Goal: Find specific fact

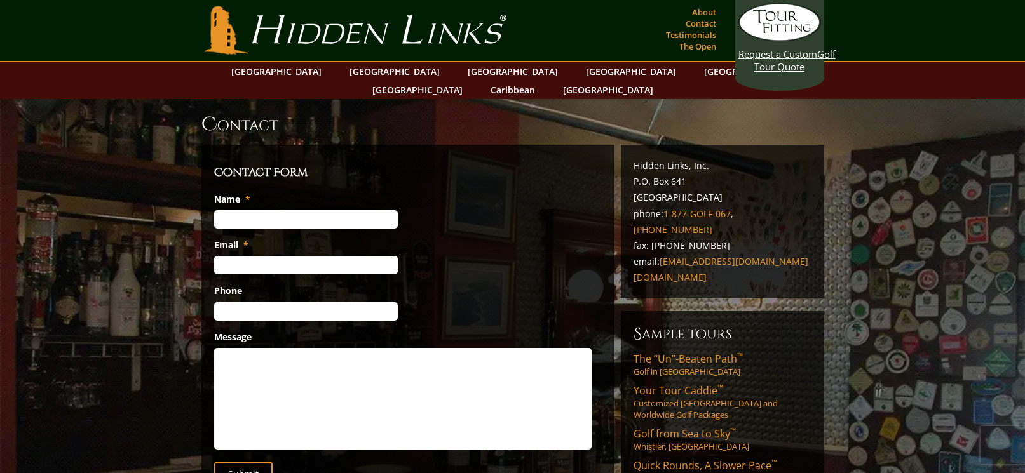
scroll to position [1, 0]
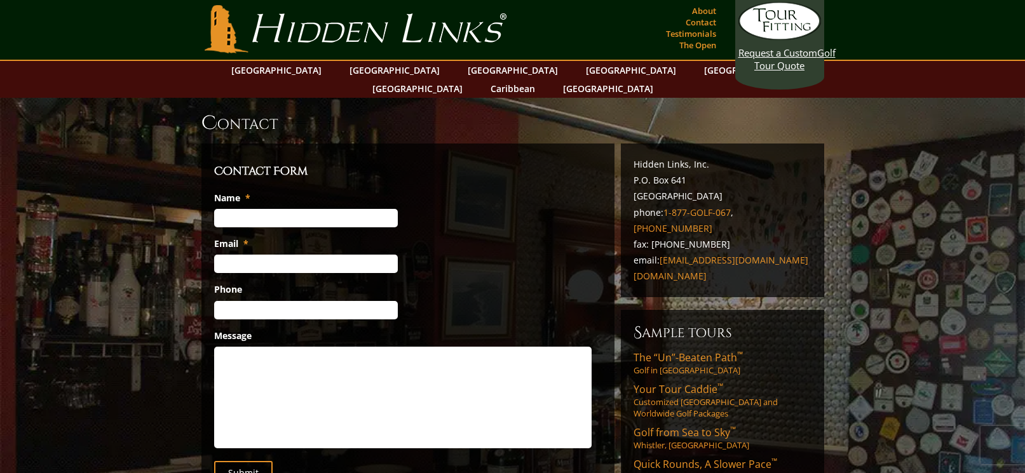
drag, startPoint x: 694, startPoint y: 180, endPoint x: 727, endPoint y: 179, distance: 33.1
click at [727, 179] on p "Hidden Links, Inc. P.O. [GEOGRAPHIC_DATA] phone: [PHONE_NUMBER] , [PHONE_NUMBER…" at bounding box center [722, 220] width 178 height 128
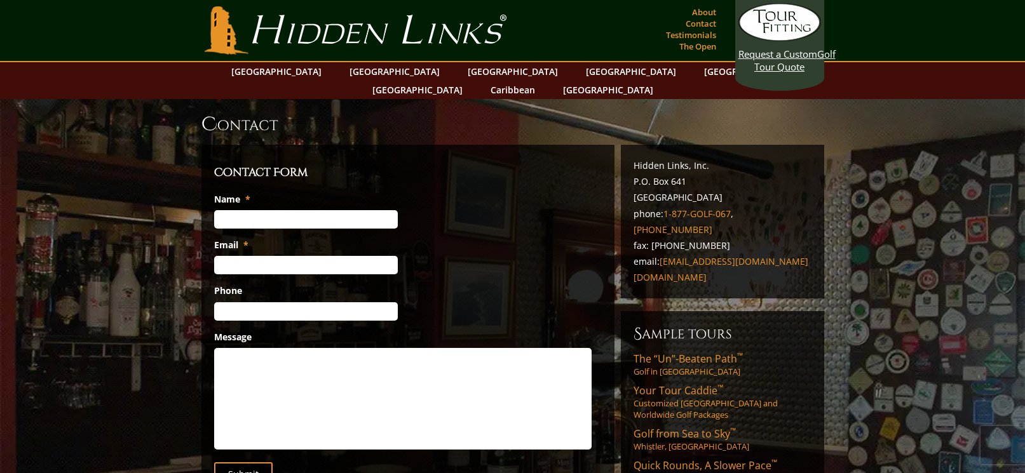
copy p "FL 32136"
click at [643, 161] on p "Hidden Links, Inc. P.O. [GEOGRAPHIC_DATA] phone: [PHONE_NUMBER] , [PHONE_NUMBER…" at bounding box center [722, 222] width 178 height 128
drag, startPoint x: 635, startPoint y: 163, endPoint x: 684, endPoint y: 161, distance: 49.6
click at [684, 161] on p "Hidden Links, Inc. P.O. [GEOGRAPHIC_DATA] phone: [PHONE_NUMBER] , [PHONE_NUMBER…" at bounding box center [722, 222] width 178 height 128
copy p "P.O. Box 641"
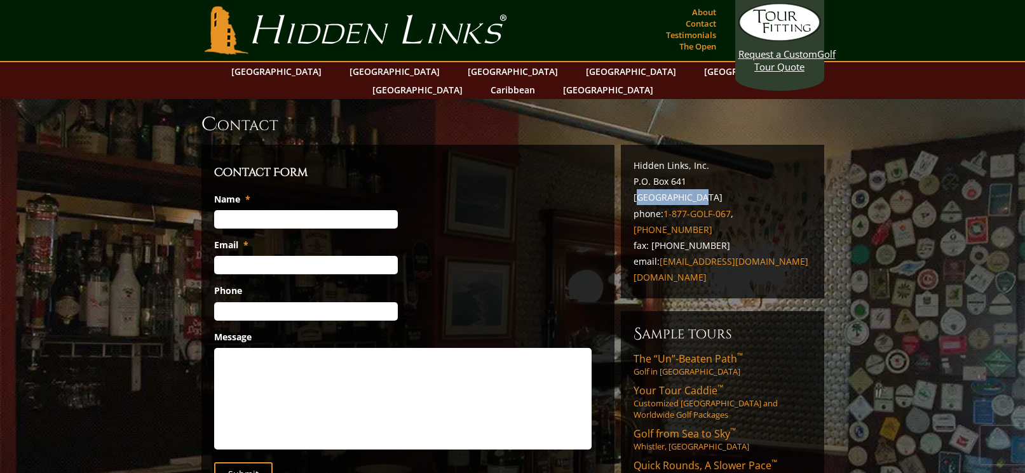
drag, startPoint x: 635, startPoint y: 179, endPoint x: 686, endPoint y: 177, distance: 50.9
click at [686, 177] on p "Hidden Links, Inc. P.O. [GEOGRAPHIC_DATA] phone: [PHONE_NUMBER] , [PHONE_NUMBER…" at bounding box center [722, 222] width 178 height 128
copy p "[GEOGRAPHIC_DATA]"
